Goal: Task Accomplishment & Management: Complete application form

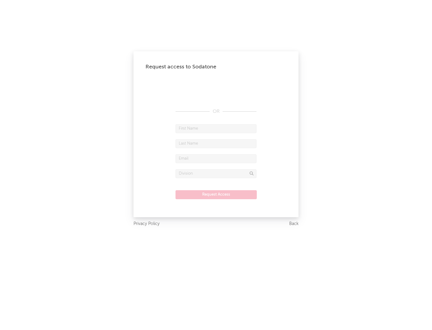
click at [216, 128] on input "text" at bounding box center [216, 128] width 81 height 9
type input "[PERSON_NAME]"
click at [216, 143] on input "text" at bounding box center [216, 143] width 81 height 9
type input "[PERSON_NAME]"
click at [216, 159] on input "text" at bounding box center [216, 158] width 81 height 9
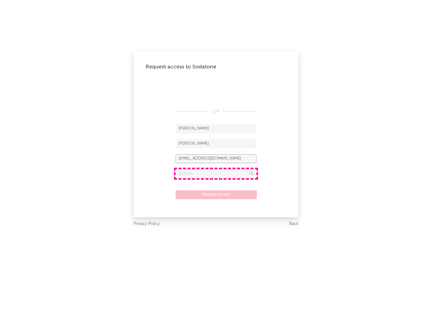
type input "[EMAIL_ADDRESS][DOMAIN_NAME]"
click at [216, 174] on input "text" at bounding box center [216, 173] width 81 height 9
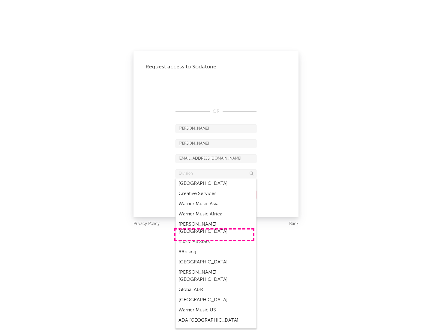
click at [214, 237] on div "Music All Stars" at bounding box center [216, 242] width 81 height 10
type input "Music All Stars"
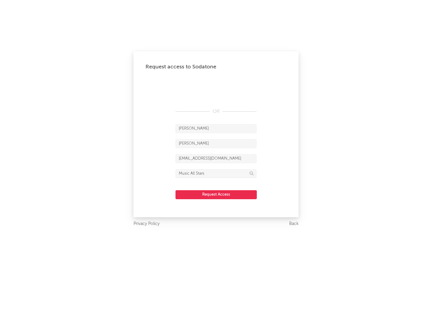
click at [216, 195] on button "Request Access" at bounding box center [216, 194] width 81 height 9
